Goal: Task Accomplishment & Management: Manage account settings

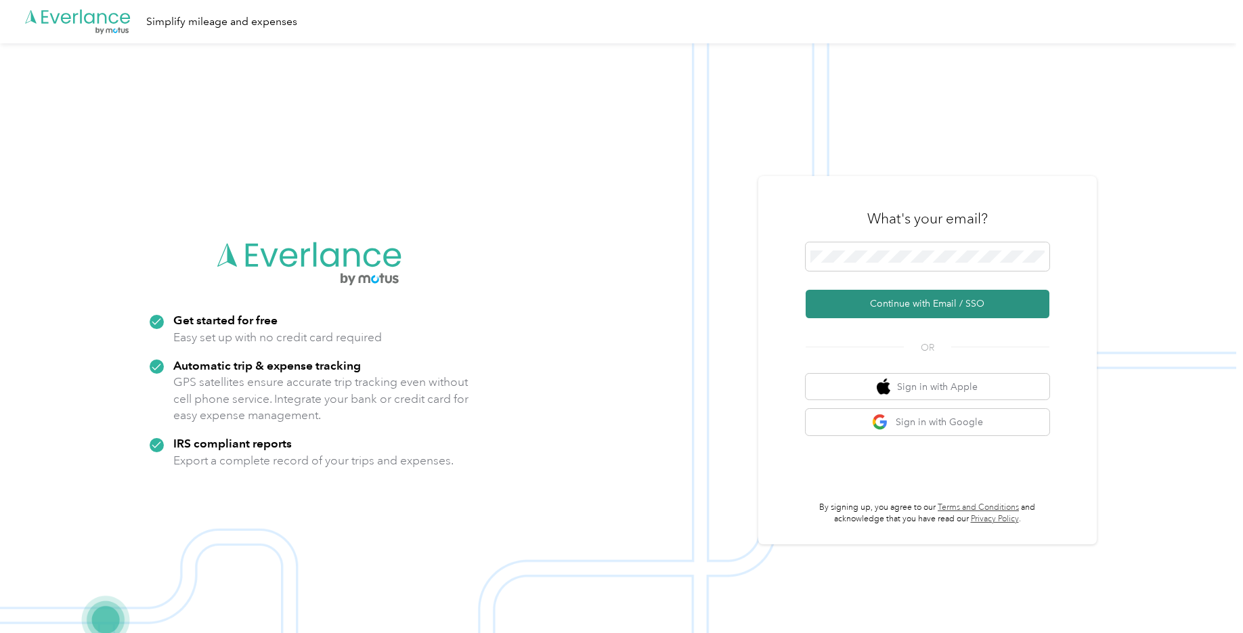
click at [914, 307] on button "Continue with Email / SSO" at bounding box center [928, 304] width 244 height 28
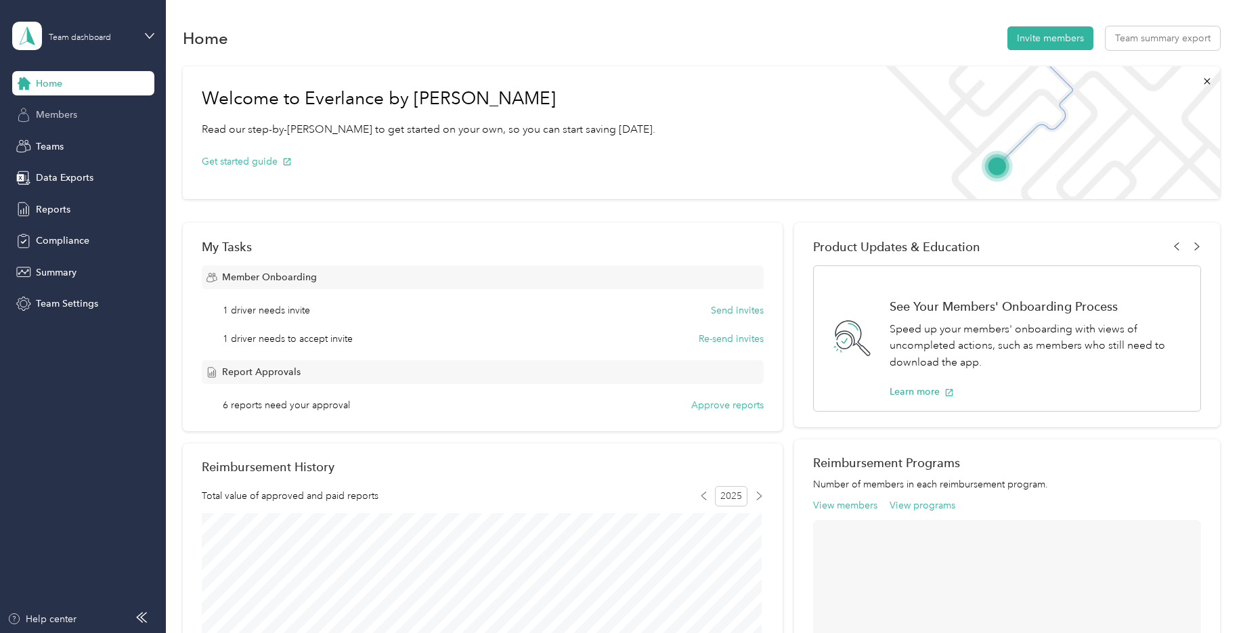
click at [84, 112] on div "Members" at bounding box center [83, 115] width 142 height 24
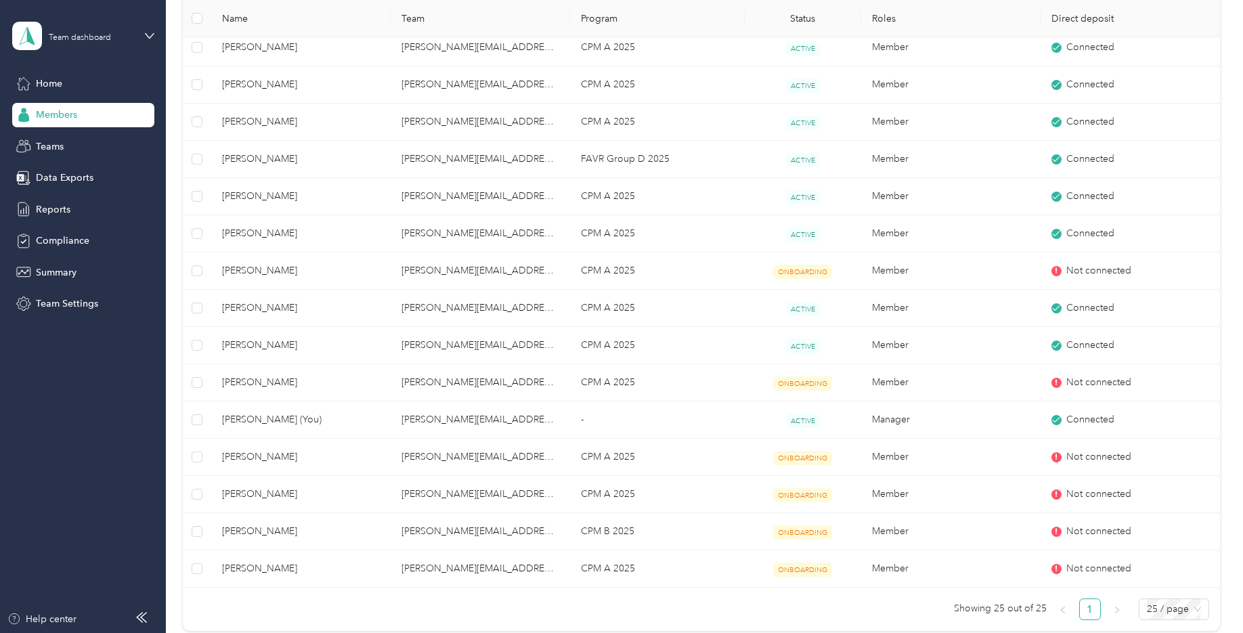
scroll to position [474, 0]
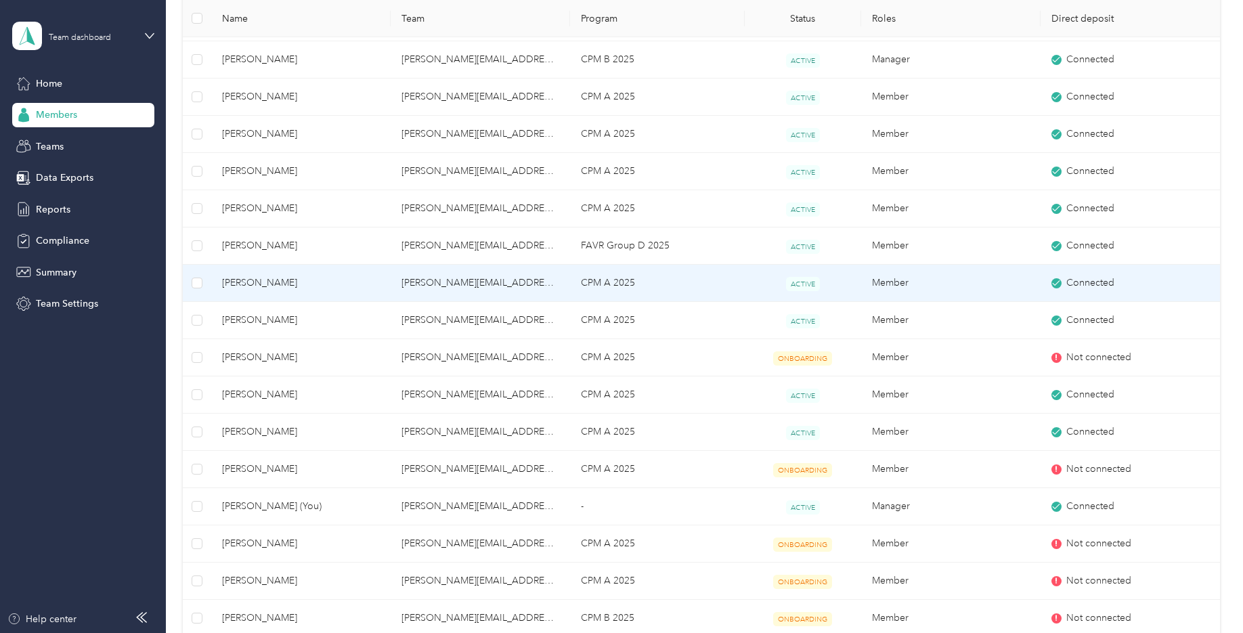
click at [246, 278] on span "[PERSON_NAME]" at bounding box center [301, 283] width 158 height 15
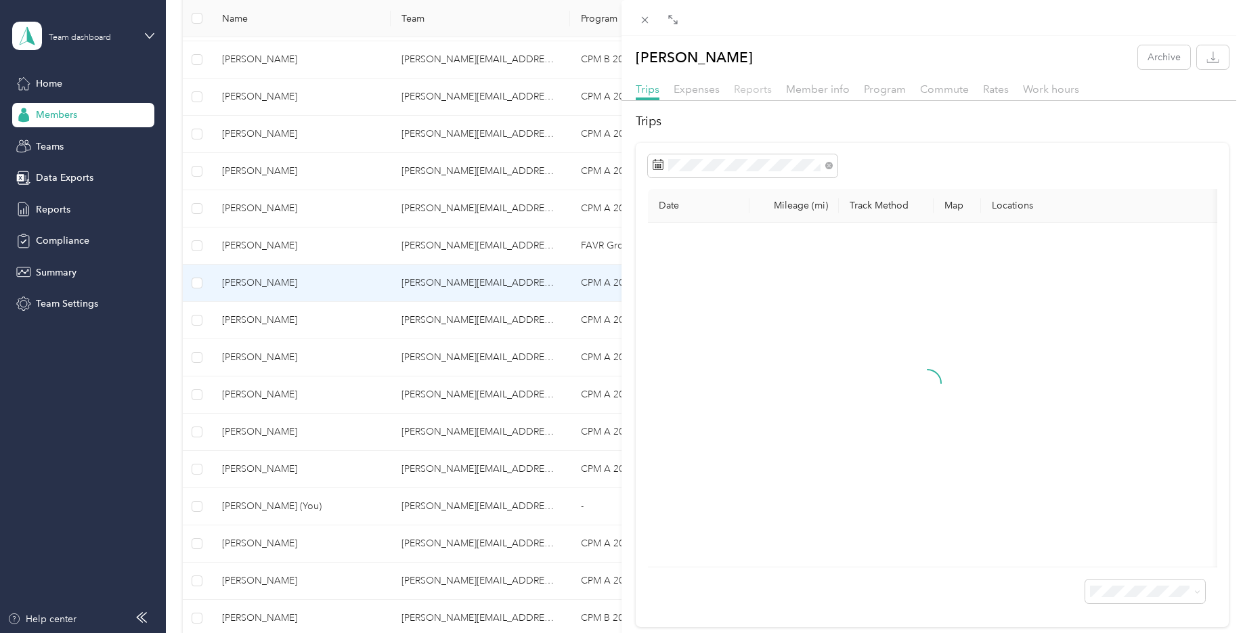
click at [749, 88] on span "Reports" at bounding box center [753, 89] width 38 height 13
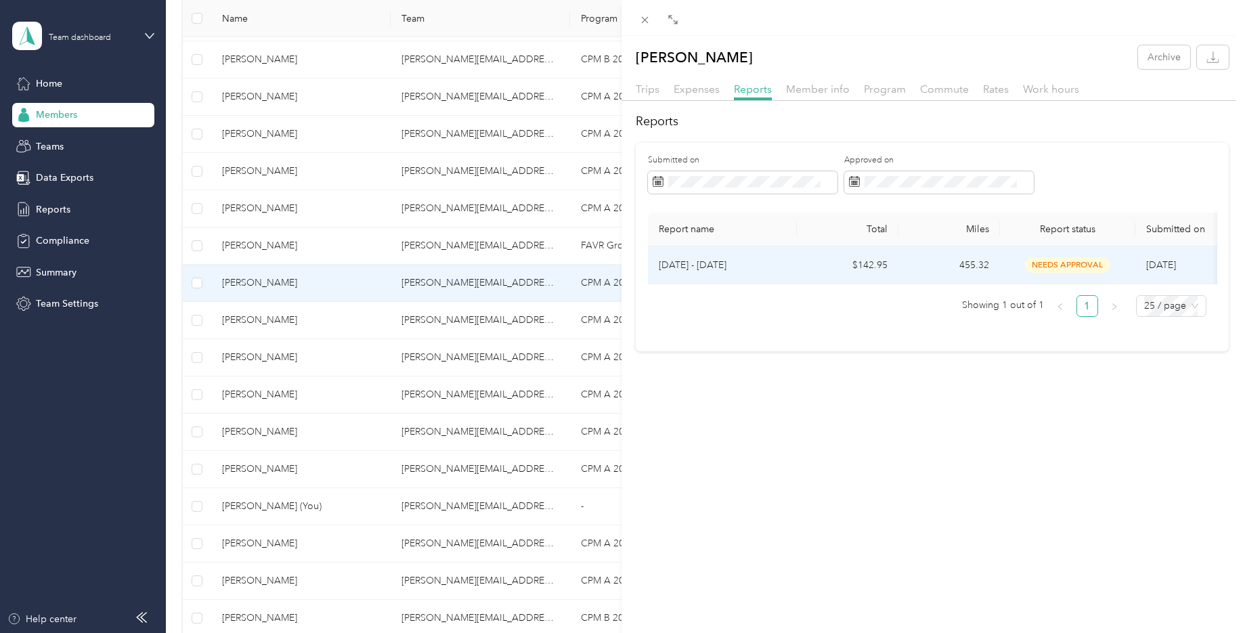
click at [714, 267] on p "[DATE] - [DATE]" at bounding box center [722, 265] width 127 height 15
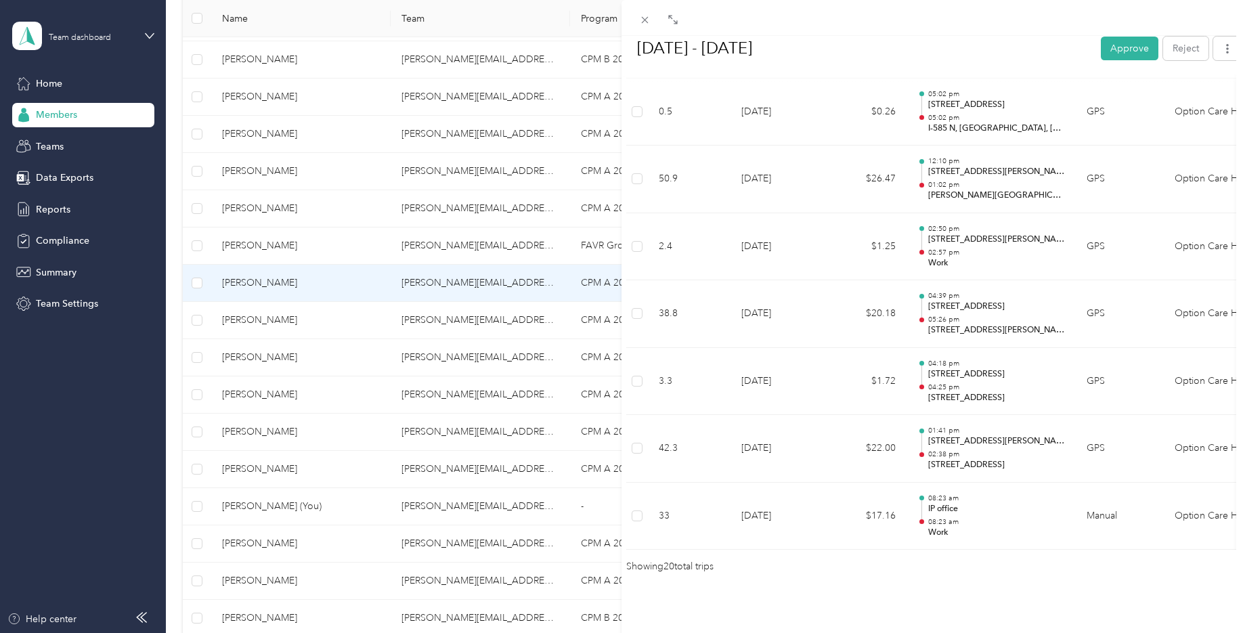
scroll to position [1312, 0]
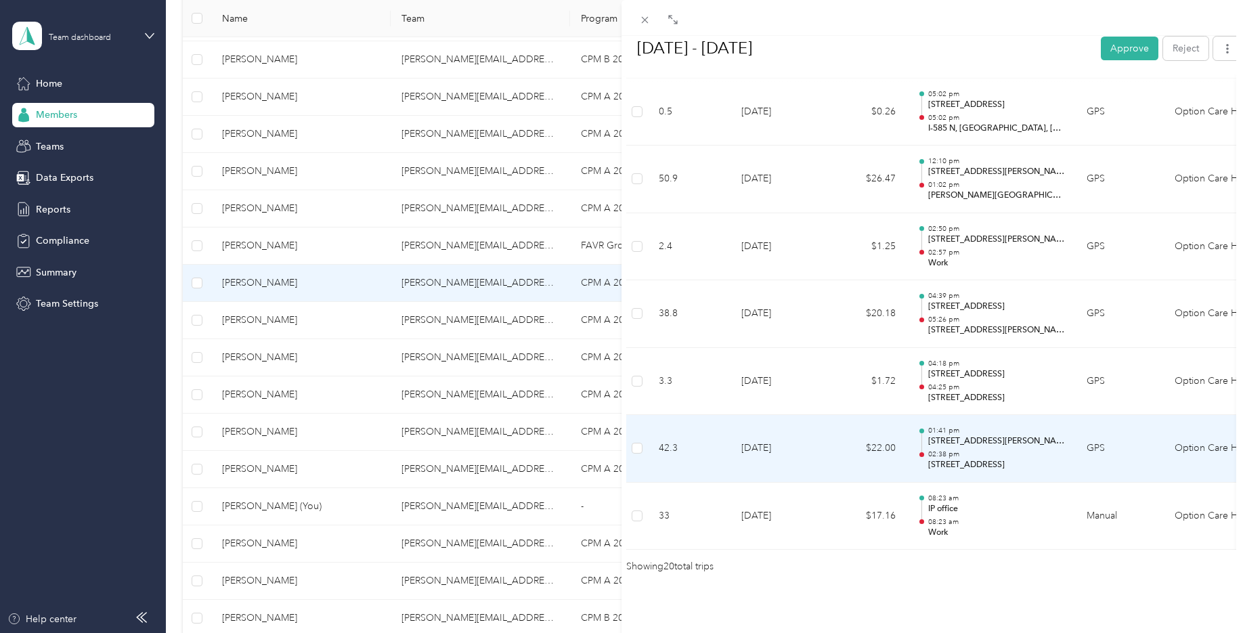
drag, startPoint x: 928, startPoint y: 447, endPoint x: 1051, endPoint y: 453, distance: 122.7
click at [1051, 453] on td "01:41 pm [STREET_ADDRESS][PERSON_NAME] 02:38 pm [STREET_ADDRESS][PERSON_NAME]" at bounding box center [991, 449] width 169 height 68
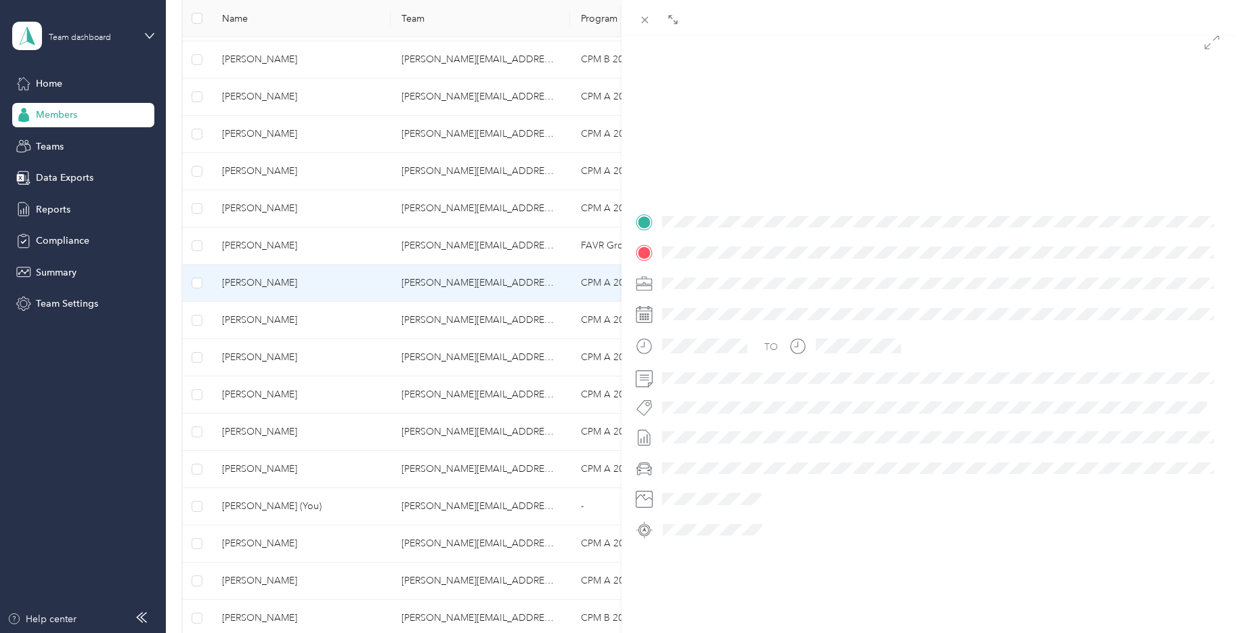
scroll to position [148, 0]
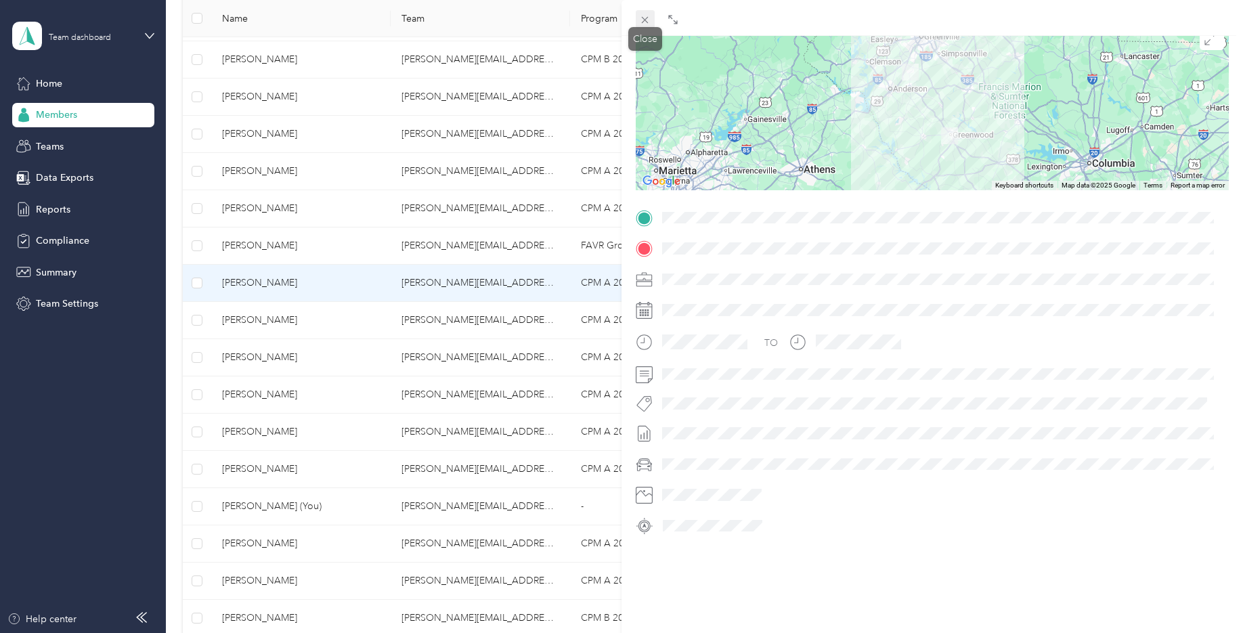
click at [647, 22] on icon at bounding box center [645, 20] width 7 height 7
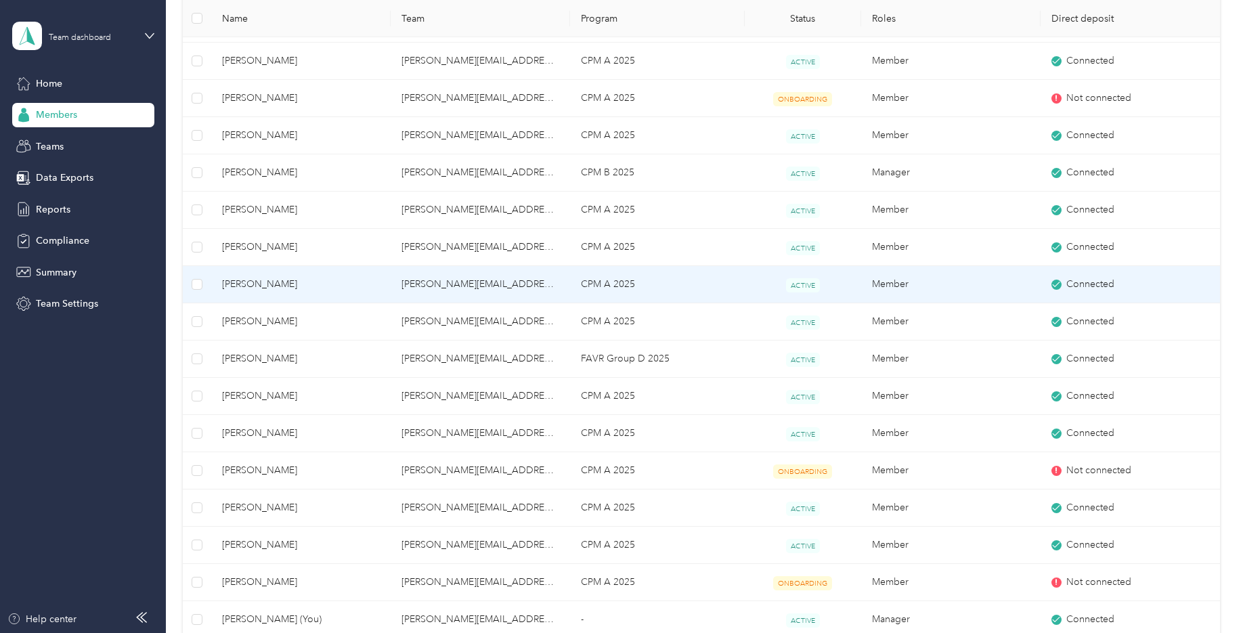
scroll to position [372, 0]
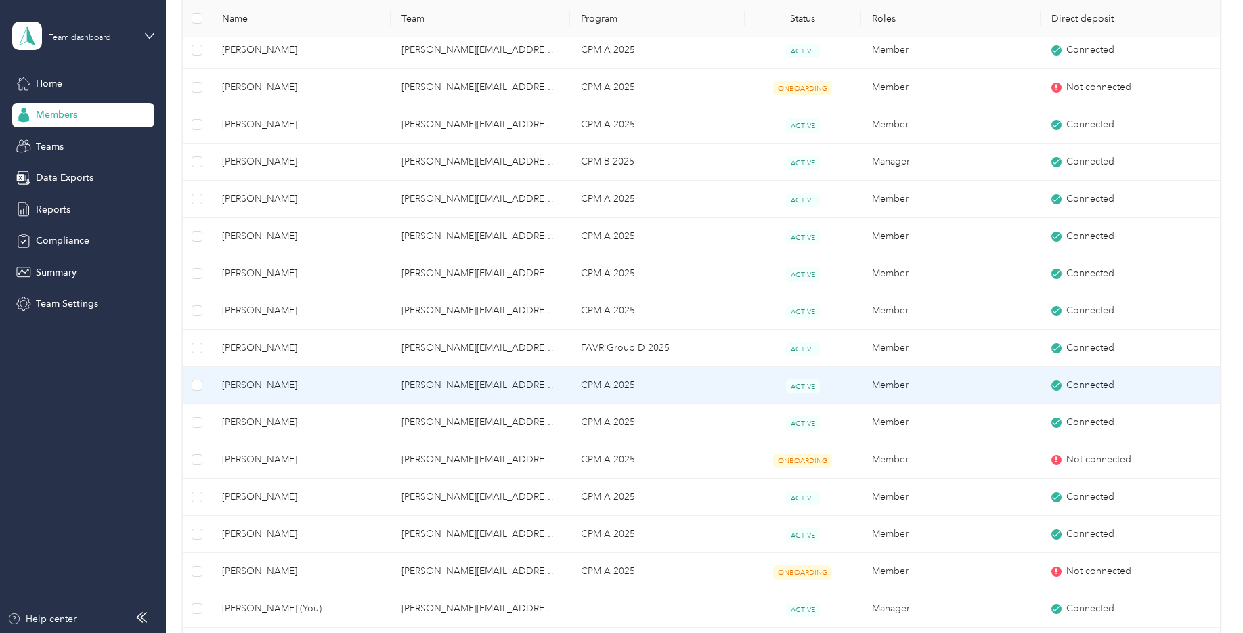
click at [308, 384] on span "[PERSON_NAME]" at bounding box center [301, 385] width 158 height 15
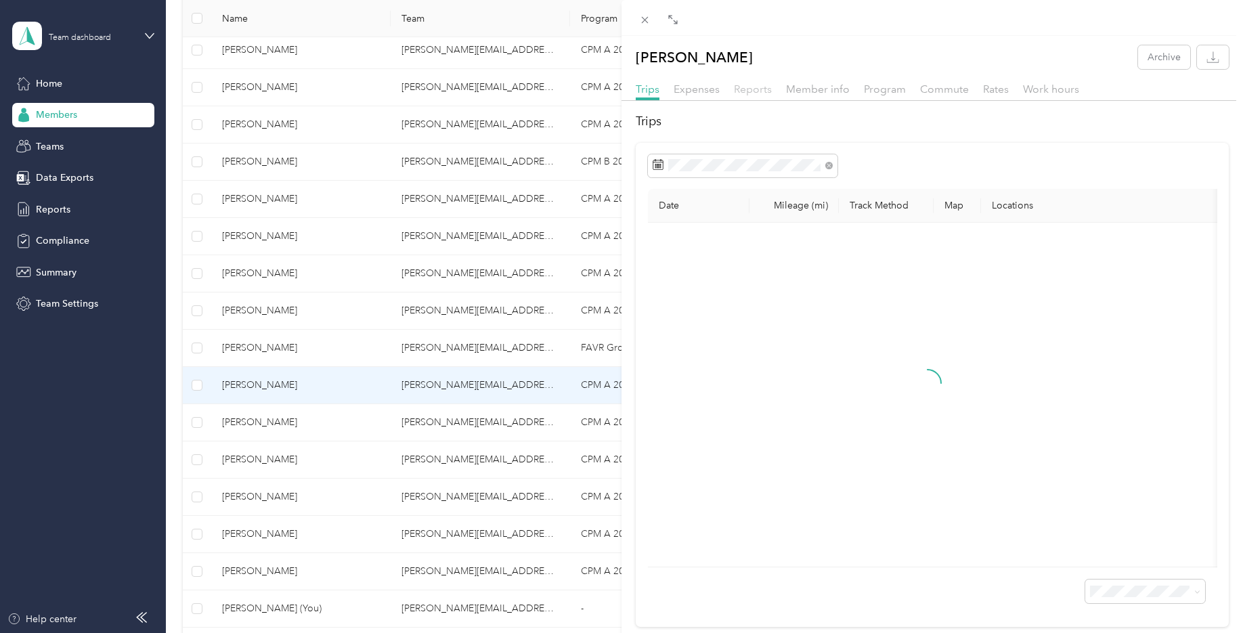
click at [760, 87] on span "Reports" at bounding box center [753, 89] width 38 height 13
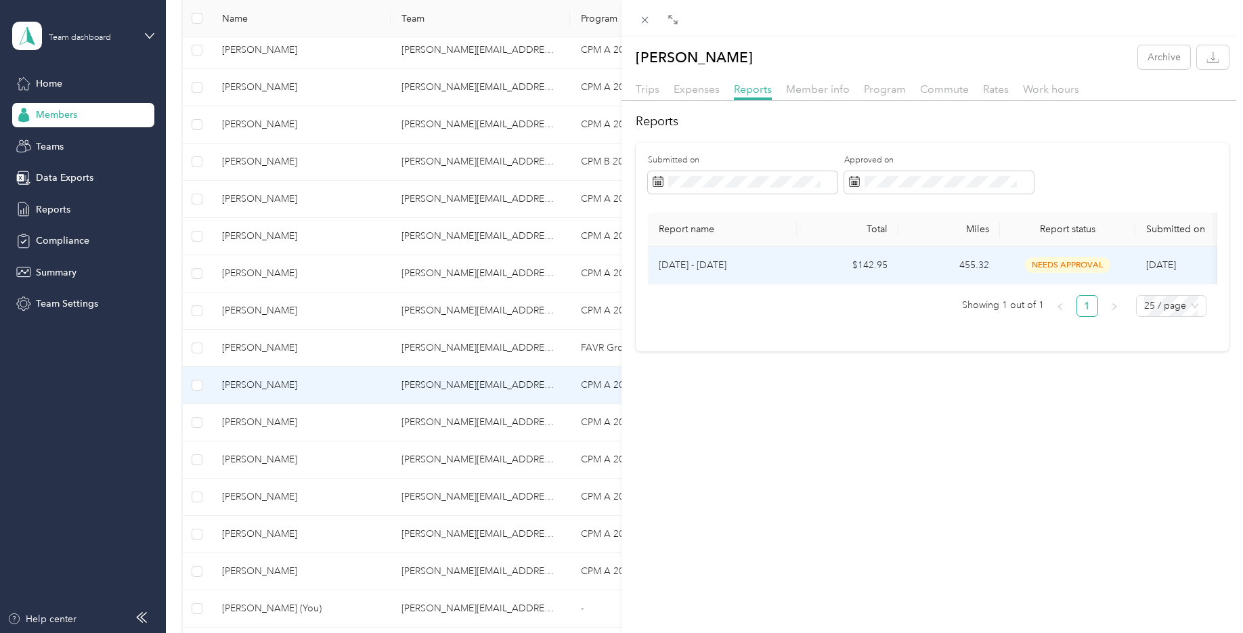
click at [1047, 264] on span "needs approval" at bounding box center [1067, 265] width 85 height 16
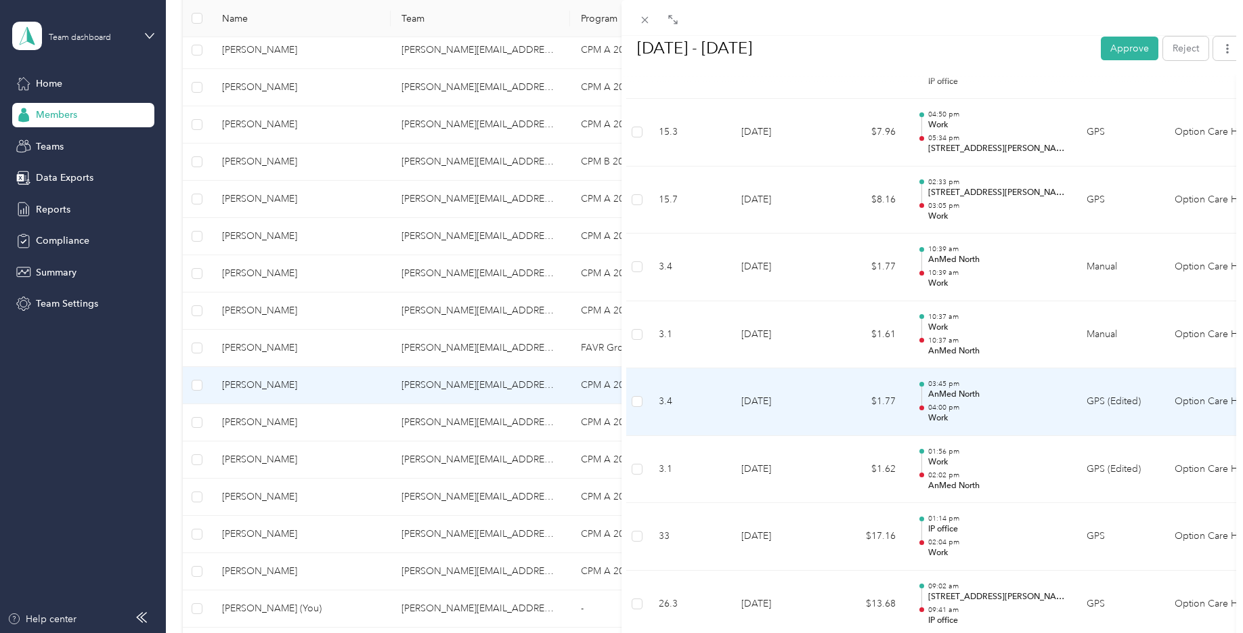
scroll to position [634, 0]
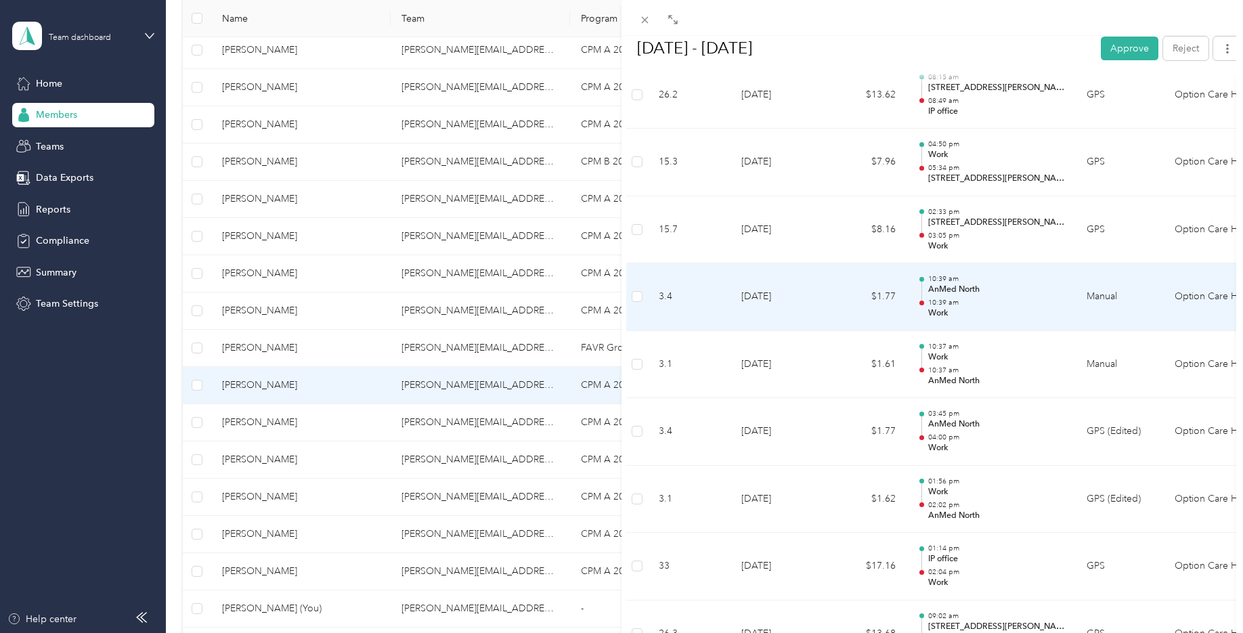
click at [942, 315] on p "Work" at bounding box center [996, 313] width 137 height 12
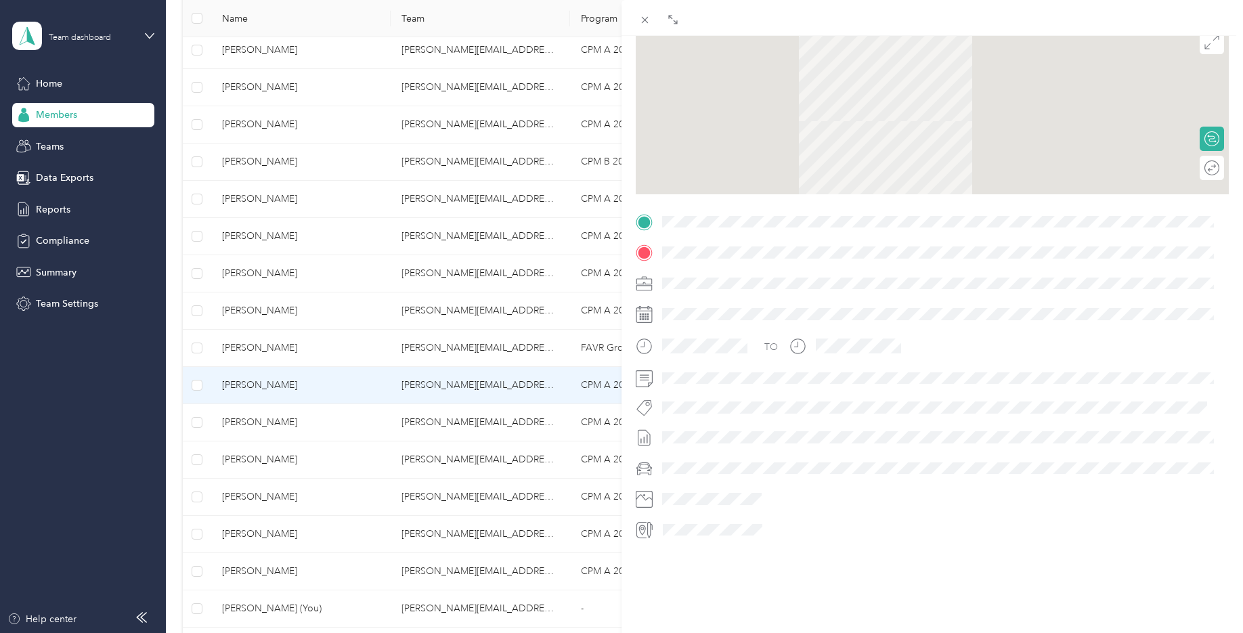
scroll to position [148, 0]
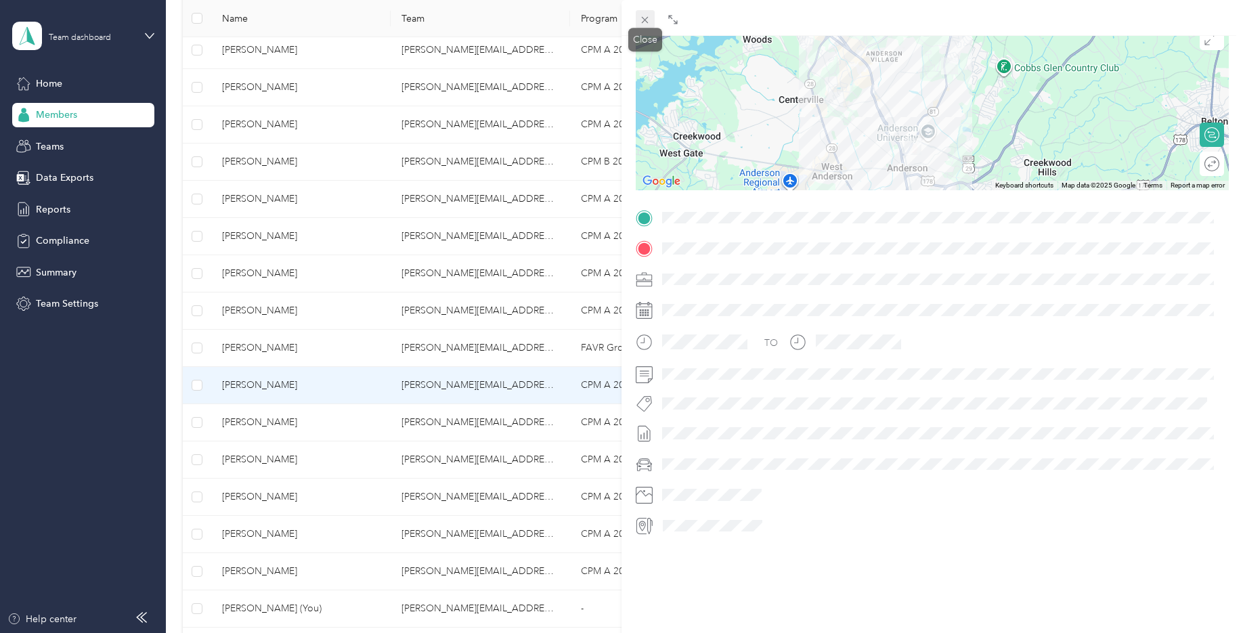
click at [641, 22] on icon at bounding box center [645, 20] width 12 height 12
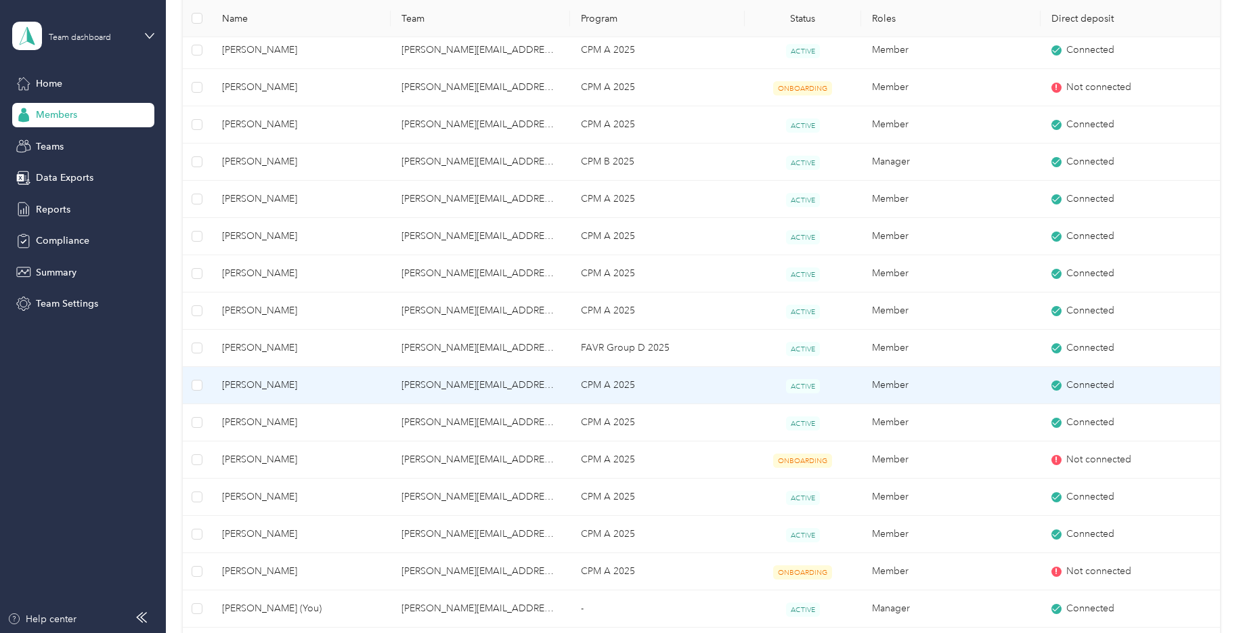
click at [453, 392] on td "[PERSON_NAME][EMAIL_ADDRESS][PERSON_NAME][DOMAIN_NAME]" at bounding box center [480, 385] width 179 height 37
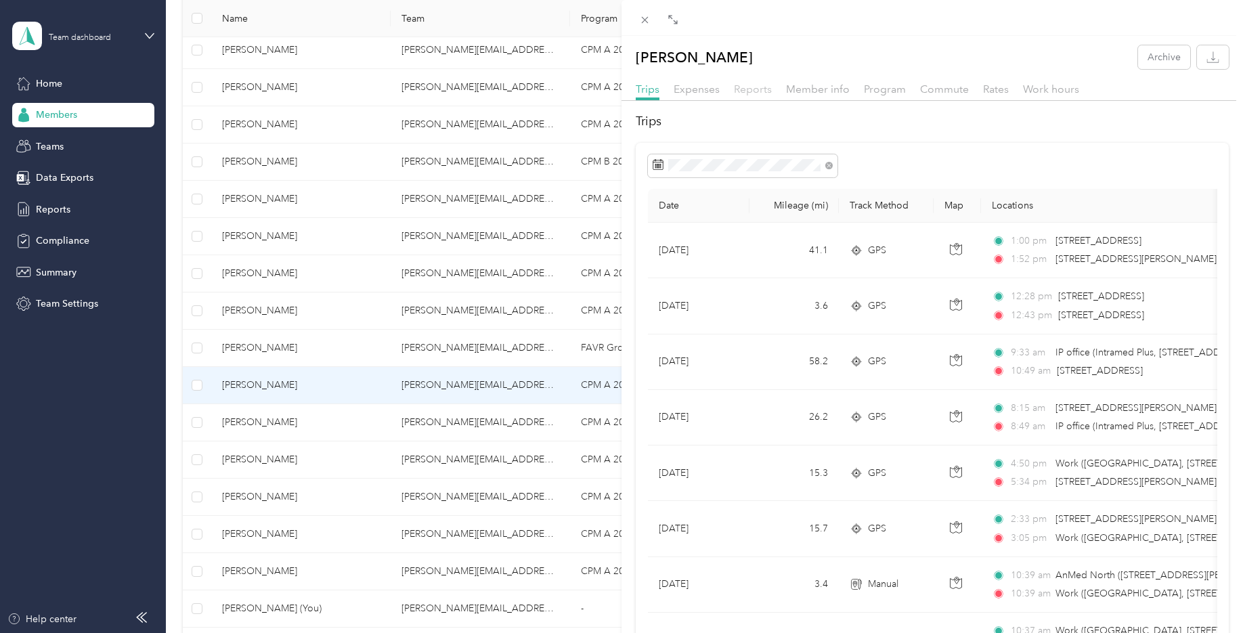
click at [762, 89] on span "Reports" at bounding box center [753, 89] width 38 height 13
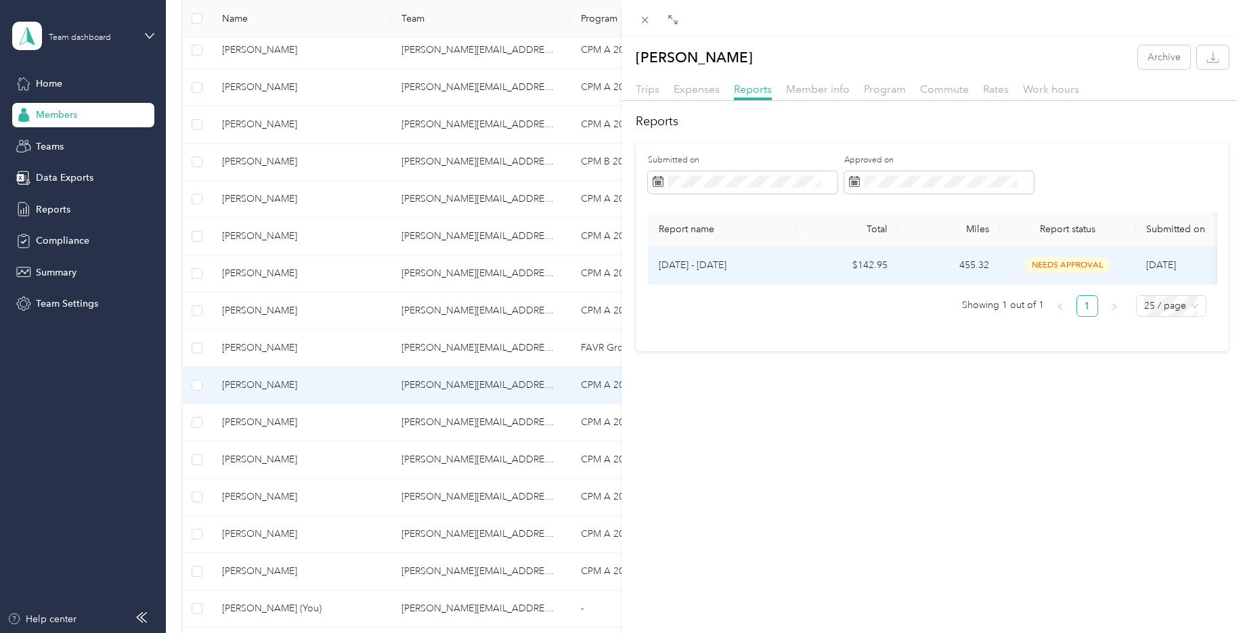
click at [999, 264] on td "455.32" at bounding box center [949, 265] width 102 height 38
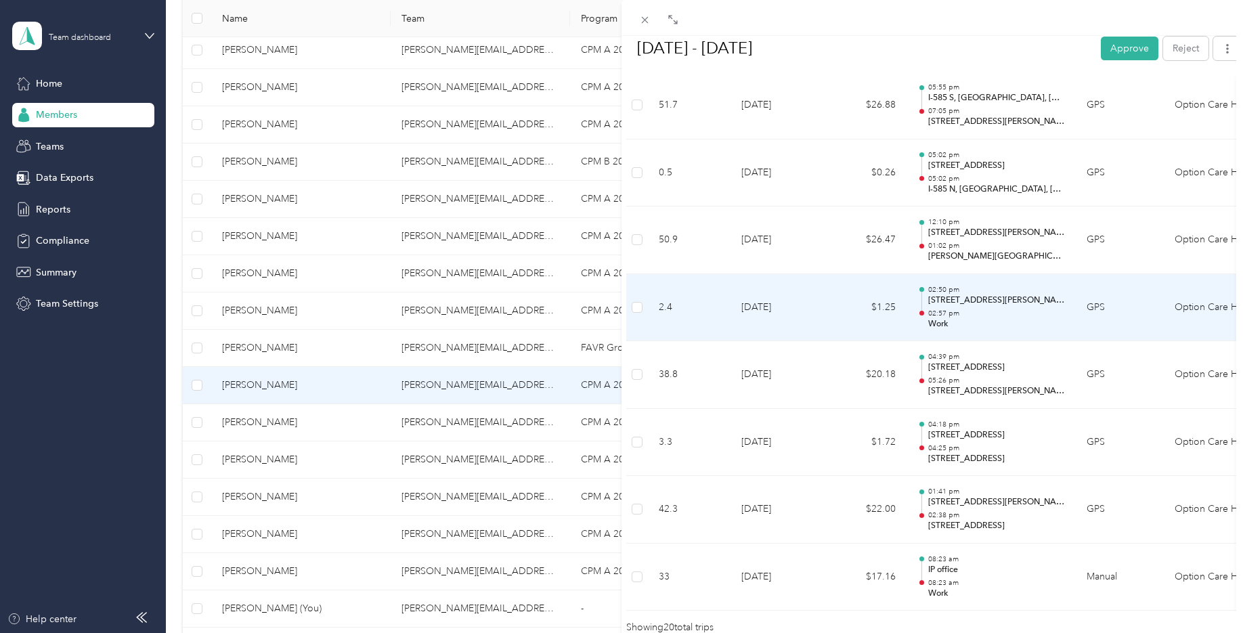
scroll to position [1312, 0]
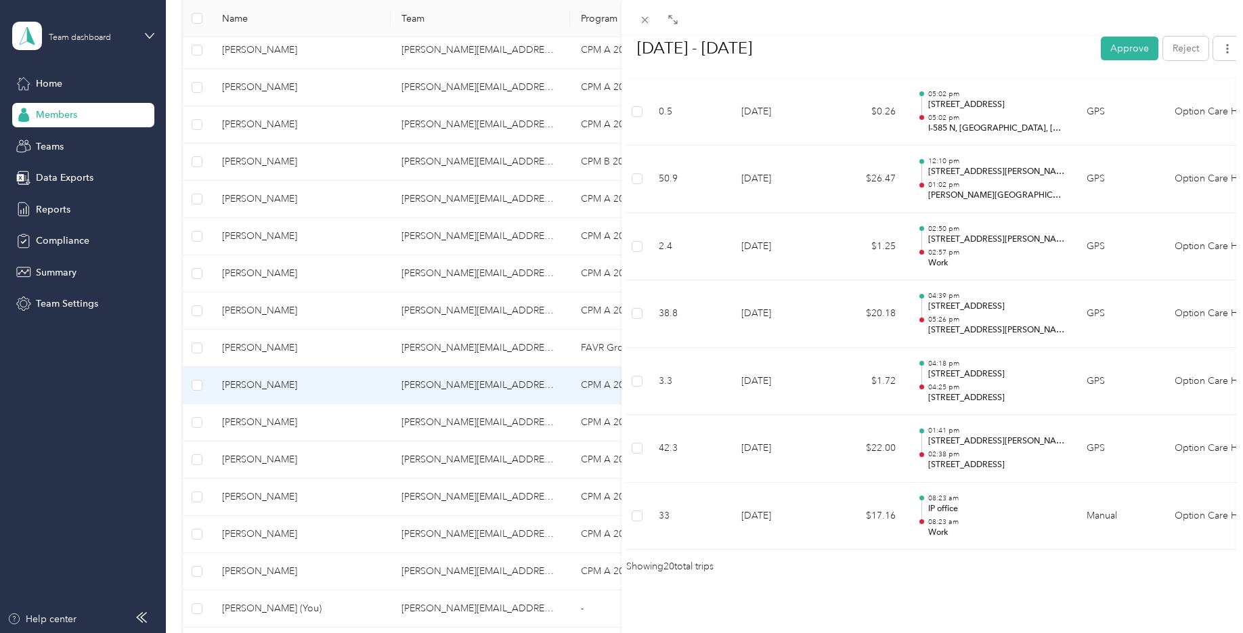
drag, startPoint x: 88, startPoint y: 416, endPoint x: 127, endPoint y: 408, distance: 39.6
click at [88, 419] on div "BACK [PERSON_NAME] Reports [DATE] - [DATE] [DATE] - [DATE] Approve Reject Needs…" at bounding box center [621, 316] width 1243 height 633
